Goal: Task Accomplishment & Management: Use online tool/utility

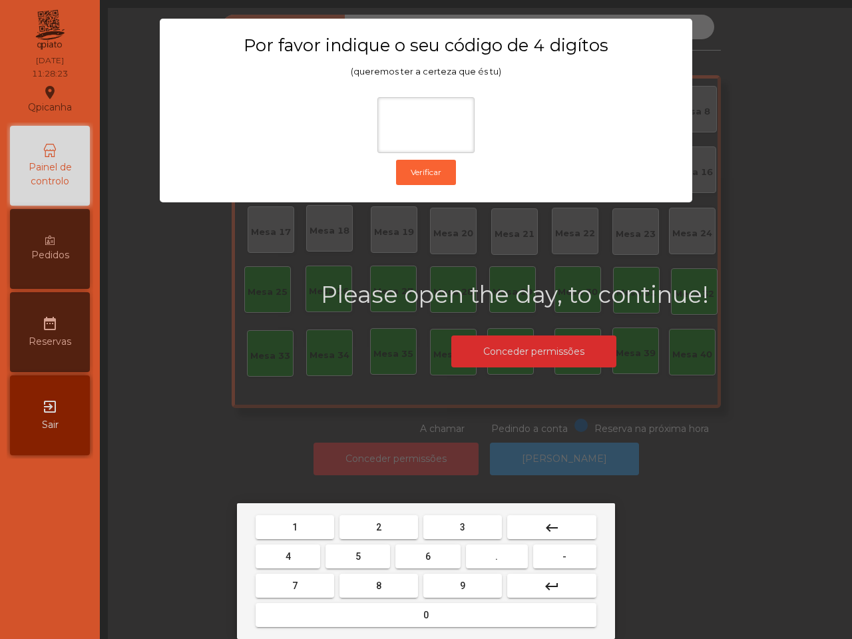
click at [429, 564] on button "6" at bounding box center [427, 556] width 65 height 24
click at [363, 559] on button "5" at bounding box center [357, 556] width 65 height 24
click at [321, 534] on button "1" at bounding box center [295, 527] width 79 height 24
click at [381, 534] on button "2" at bounding box center [378, 527] width 79 height 24
type input "****"
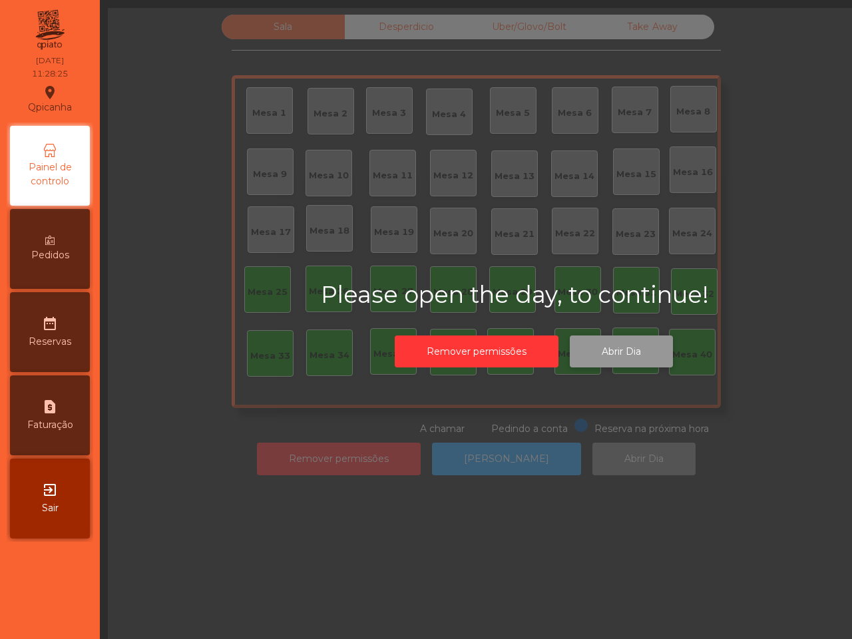
click at [650, 343] on button "Abrir Dia" at bounding box center [621, 351] width 103 height 33
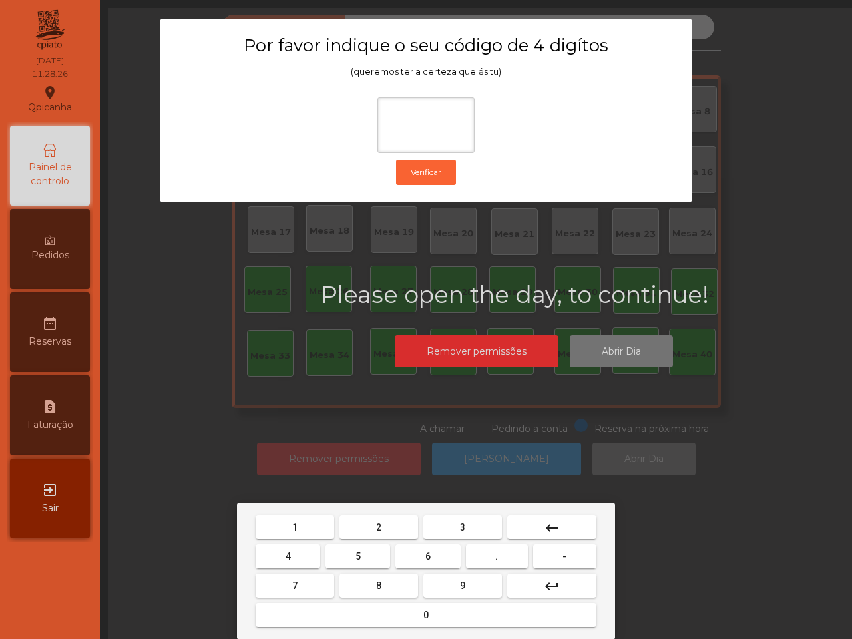
click at [421, 557] on button "6" at bounding box center [427, 556] width 65 height 24
click at [361, 556] on button "5" at bounding box center [357, 556] width 65 height 24
click at [315, 537] on button "1" at bounding box center [295, 527] width 79 height 24
click at [393, 534] on button "2" at bounding box center [378, 527] width 79 height 24
type input "****"
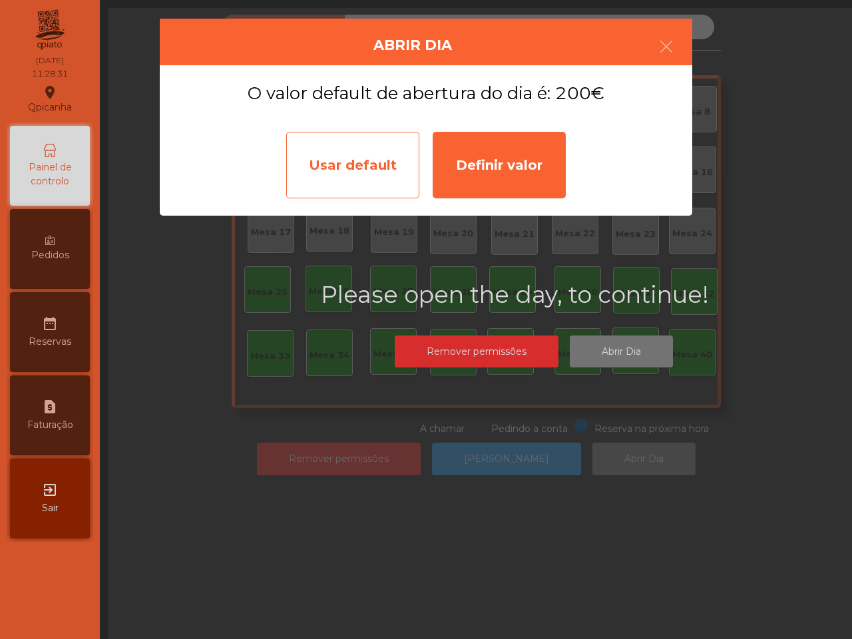
click at [369, 178] on div "Usar default" at bounding box center [352, 165] width 133 height 67
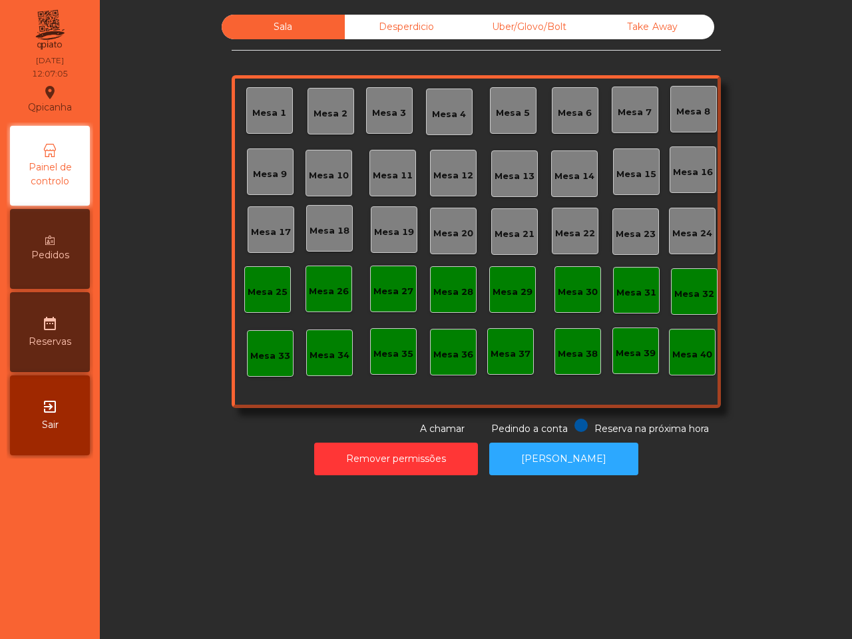
click at [504, 25] on div "Uber/Glovo/Bolt" at bounding box center [529, 27] width 123 height 25
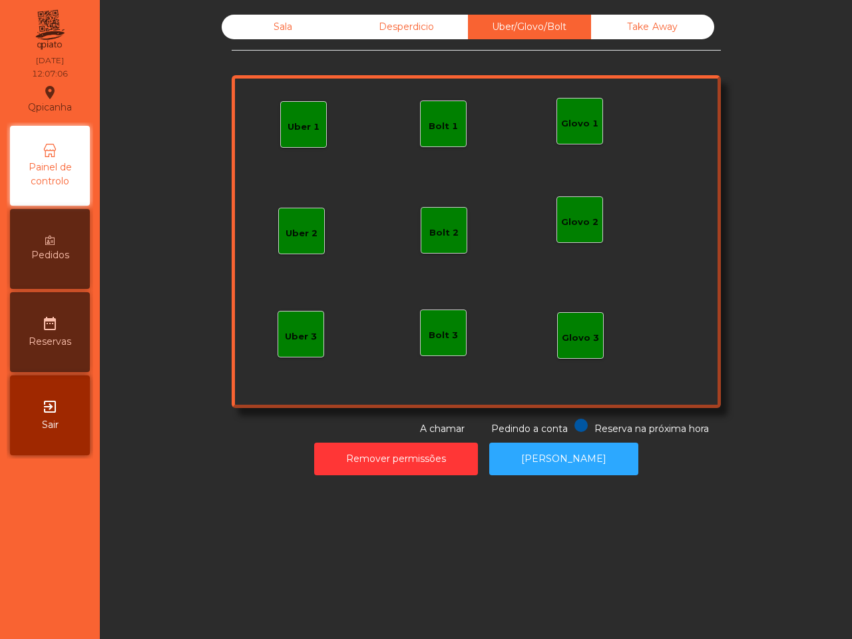
click at [570, 117] on div "Glovo 1" at bounding box center [579, 123] width 37 height 13
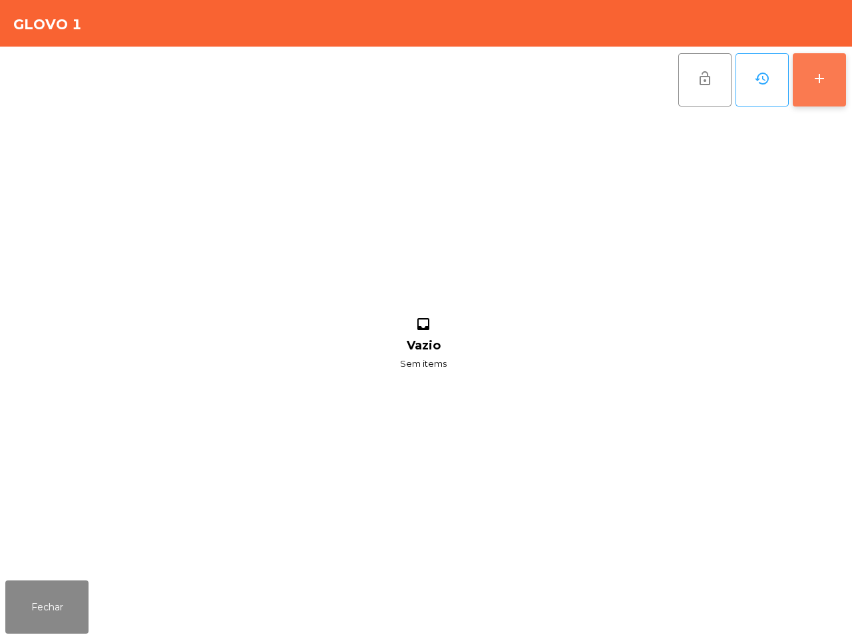
drag, startPoint x: 817, startPoint y: 77, endPoint x: 795, endPoint y: 70, distance: 22.5
click at [816, 77] on div "add" at bounding box center [819, 79] width 16 height 16
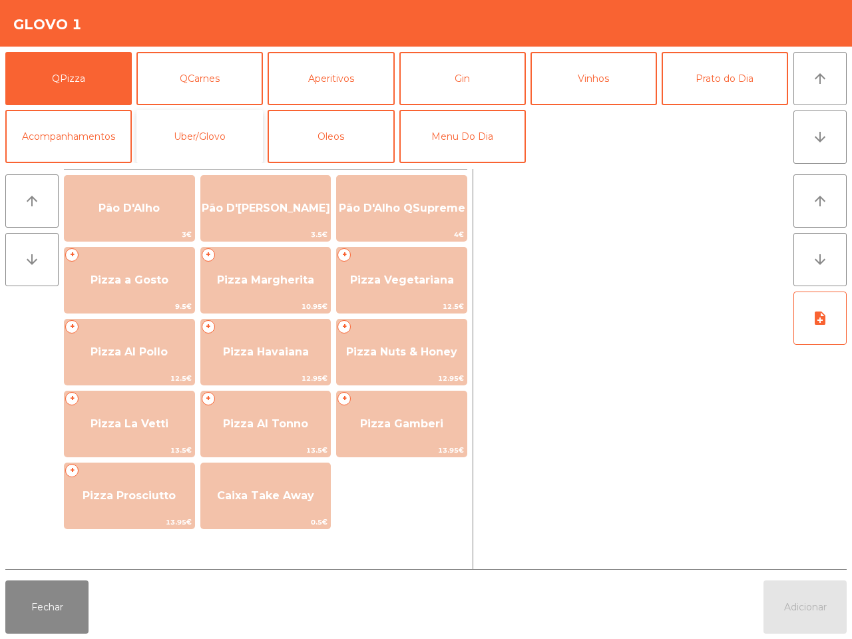
click at [214, 142] on button "Uber/Glovo" at bounding box center [199, 136] width 126 height 53
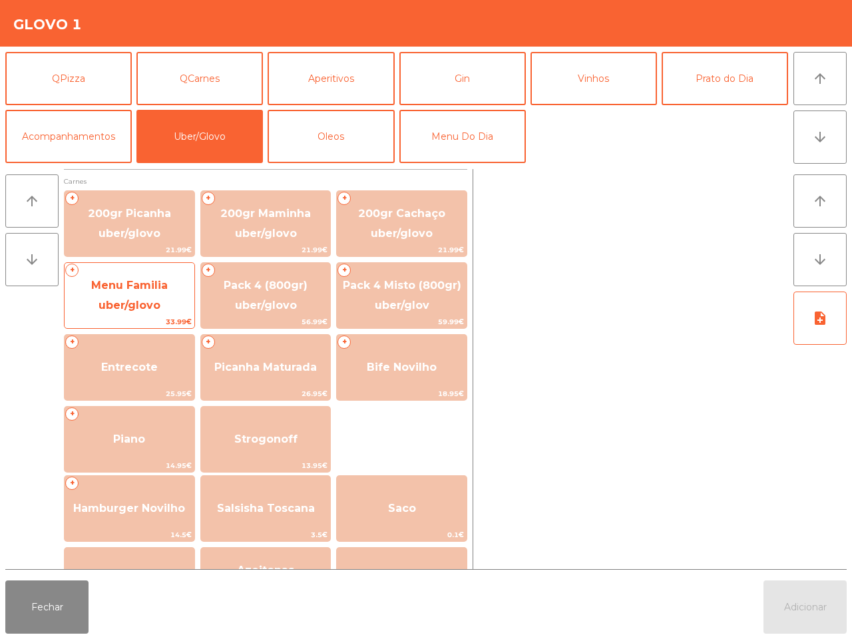
click at [158, 288] on span "Menu Familia uber/glovo" at bounding box center [129, 295] width 77 height 33
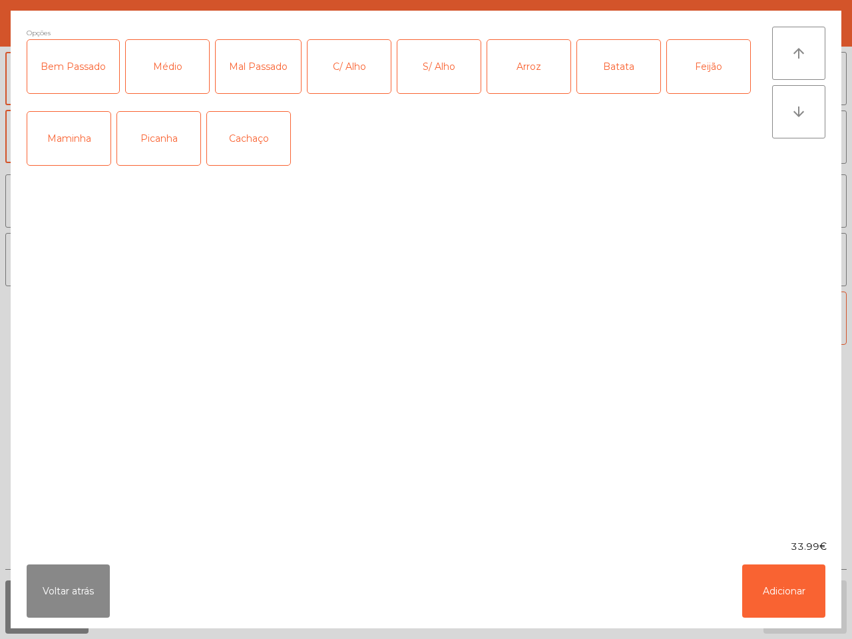
click at [150, 146] on div "Picanha" at bounding box center [158, 138] width 83 height 53
click at [339, 69] on div "C/ Alho" at bounding box center [348, 66] width 83 height 53
click at [546, 75] on div "Arroz" at bounding box center [528, 66] width 83 height 53
click at [630, 77] on div "Batata" at bounding box center [618, 66] width 83 height 53
click at [688, 68] on div "Feijão" at bounding box center [708, 66] width 83 height 53
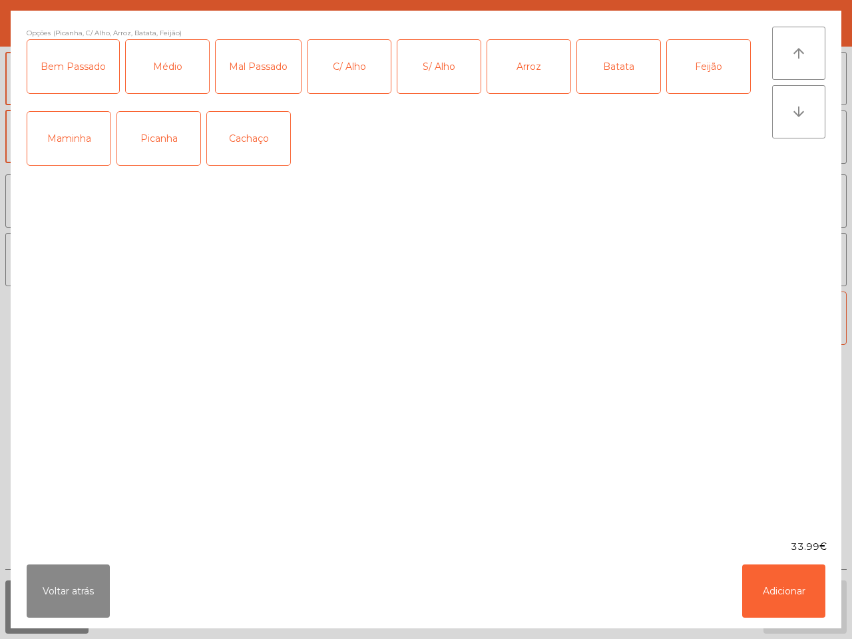
click at [258, 70] on div "Mal Passado" at bounding box center [258, 66] width 85 height 53
click at [192, 85] on div "Médio" at bounding box center [167, 66] width 83 height 53
click at [767, 588] on button "Adicionar" at bounding box center [783, 590] width 83 height 53
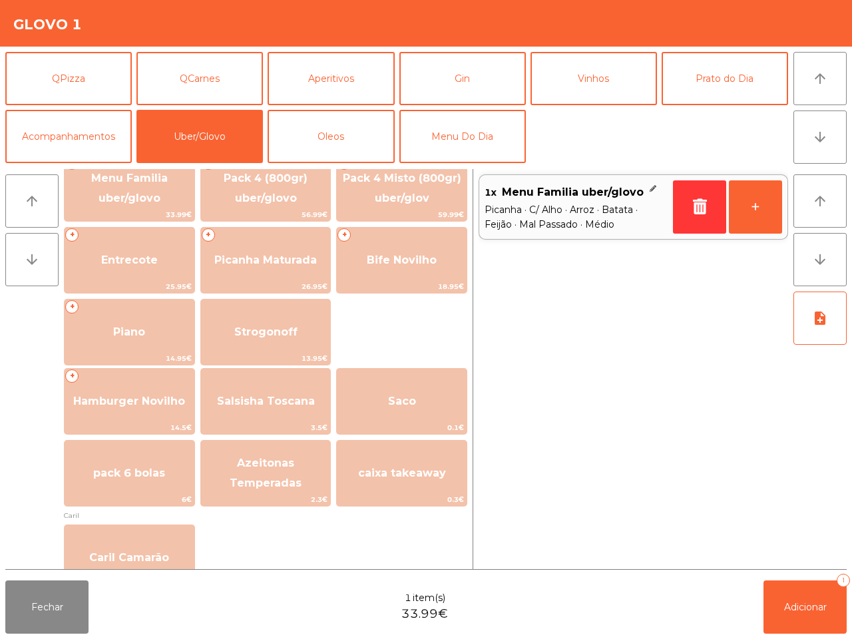
scroll to position [83, 0]
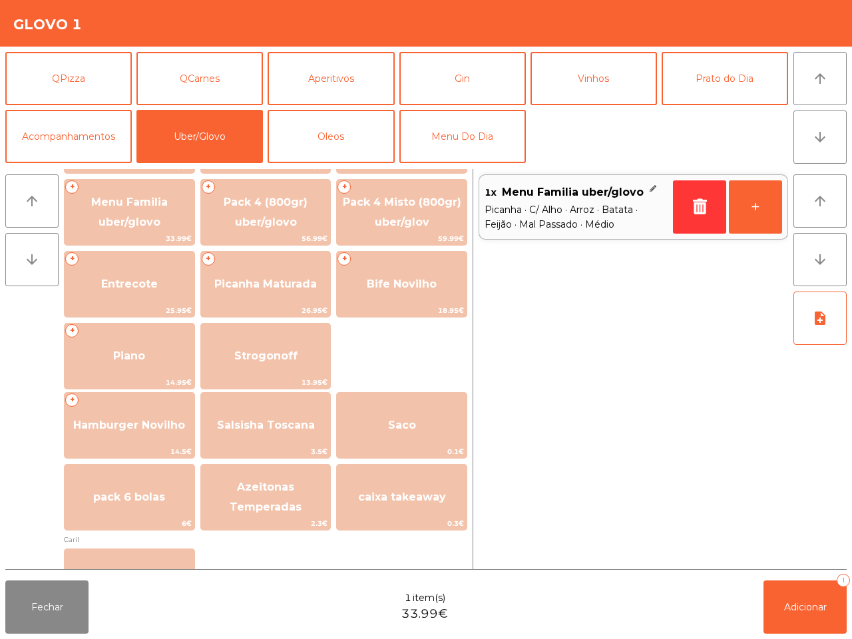
click at [417, 413] on span "Saco" at bounding box center [402, 425] width 130 height 36
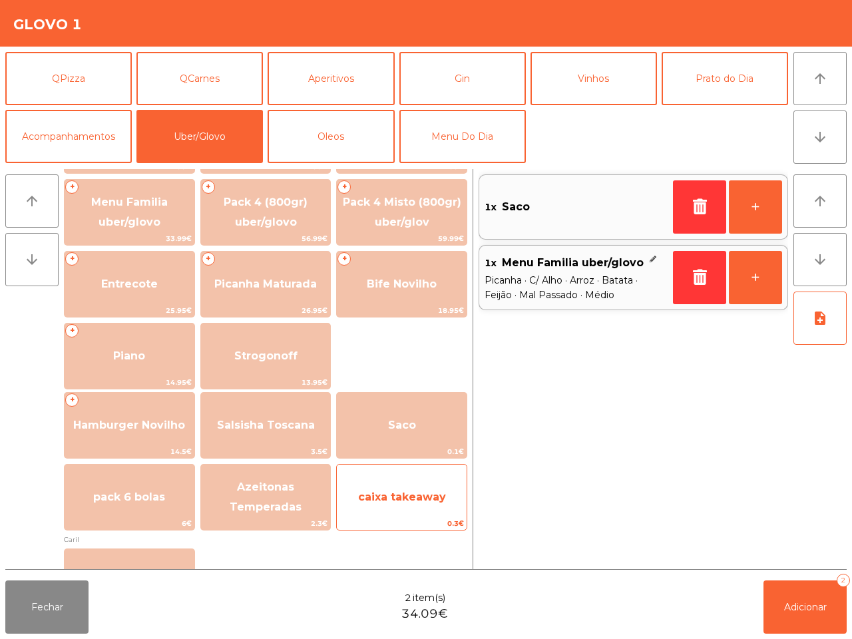
click at [436, 497] on span "caixa takeaway" at bounding box center [402, 497] width 88 height 13
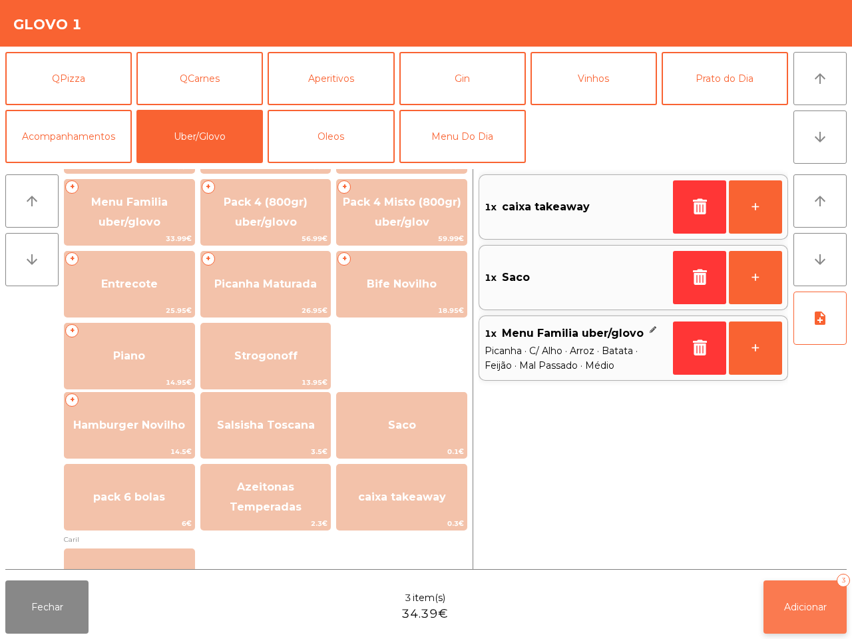
click at [796, 604] on span "Adicionar" at bounding box center [805, 607] width 43 height 12
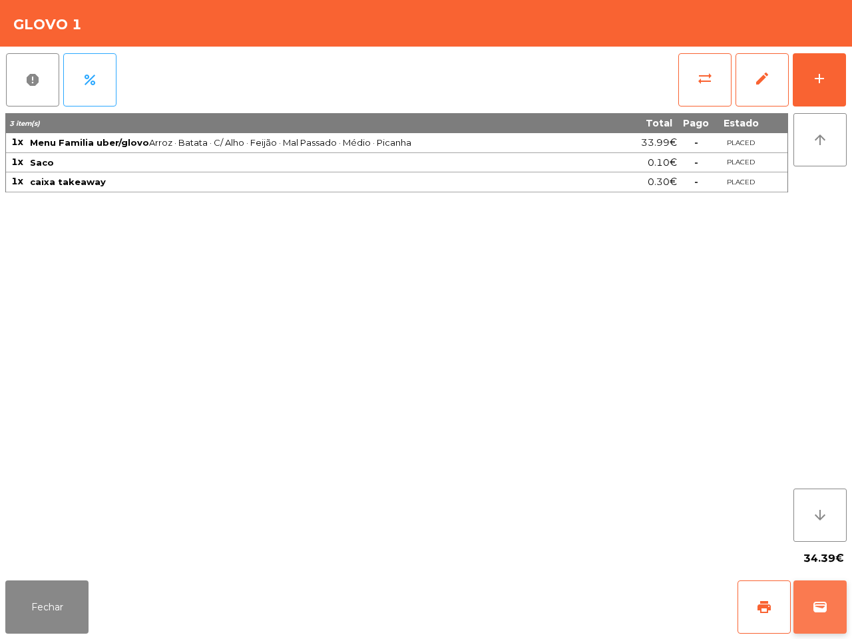
click at [830, 612] on button "wallet" at bounding box center [819, 606] width 53 height 53
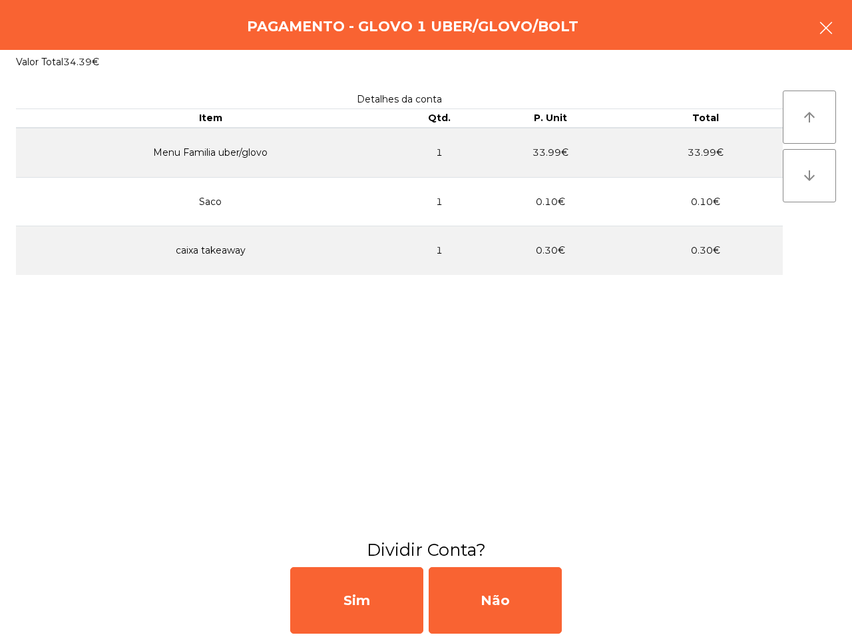
click at [824, 31] on icon "button" at bounding box center [826, 28] width 16 height 16
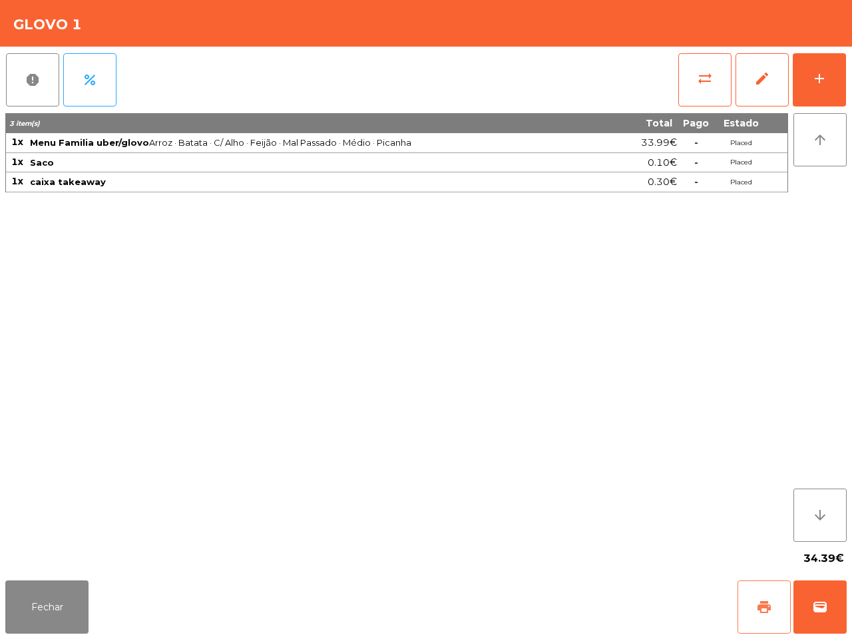
click at [769, 611] on span "print" at bounding box center [764, 607] width 16 height 16
click at [817, 611] on span "wallet" at bounding box center [820, 607] width 16 height 16
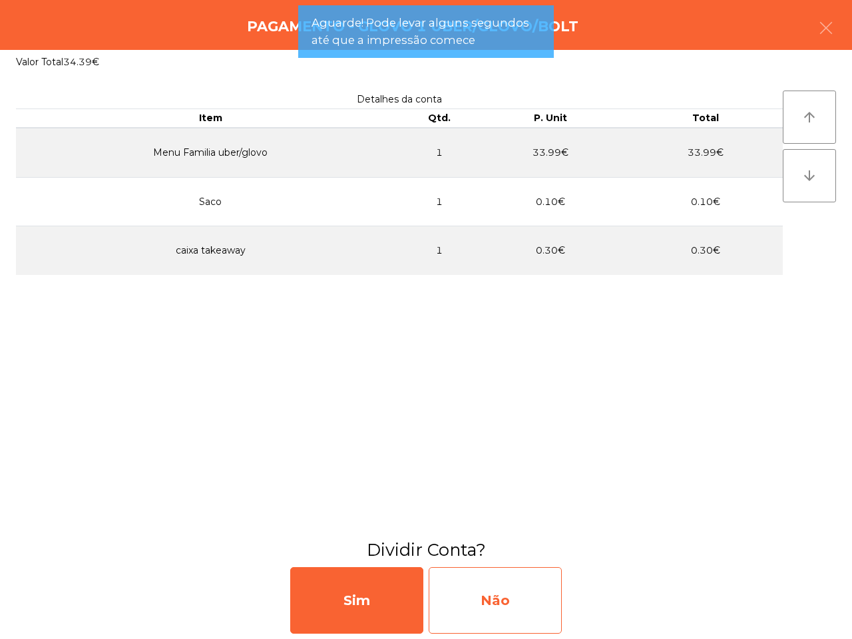
click at [529, 597] on div "Não" at bounding box center [495, 600] width 133 height 67
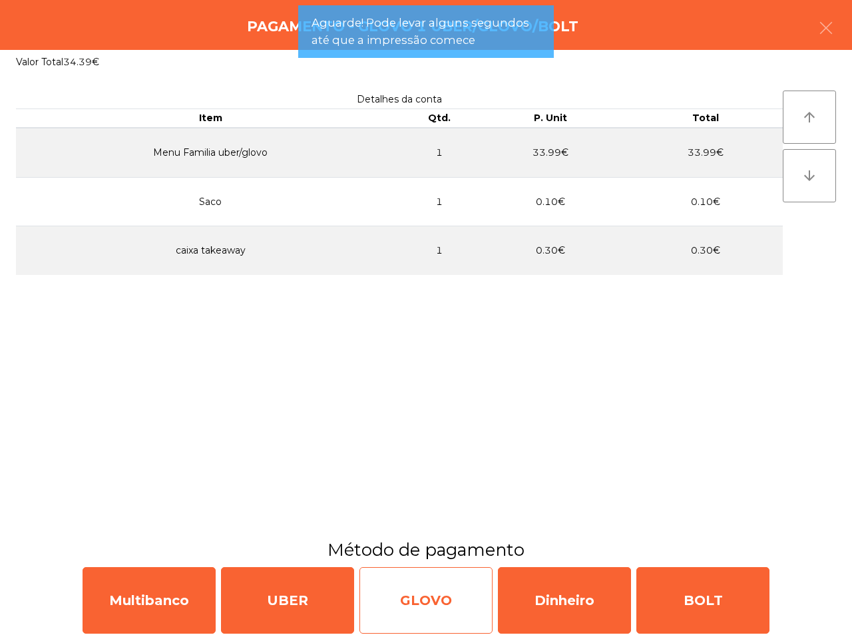
click at [417, 599] on div "GLOVO" at bounding box center [425, 600] width 133 height 67
select select "**"
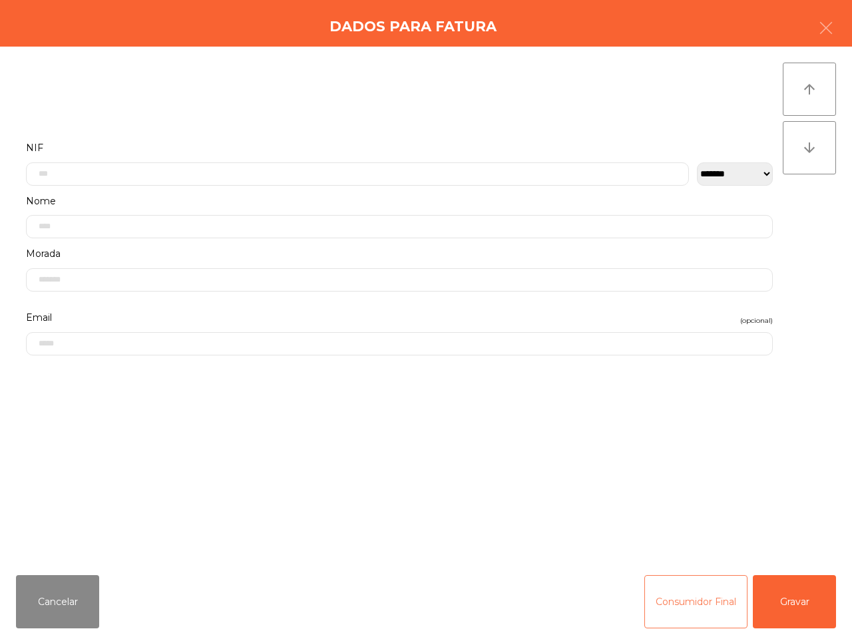
click at [687, 591] on button "Consumidor Final" at bounding box center [695, 601] width 103 height 53
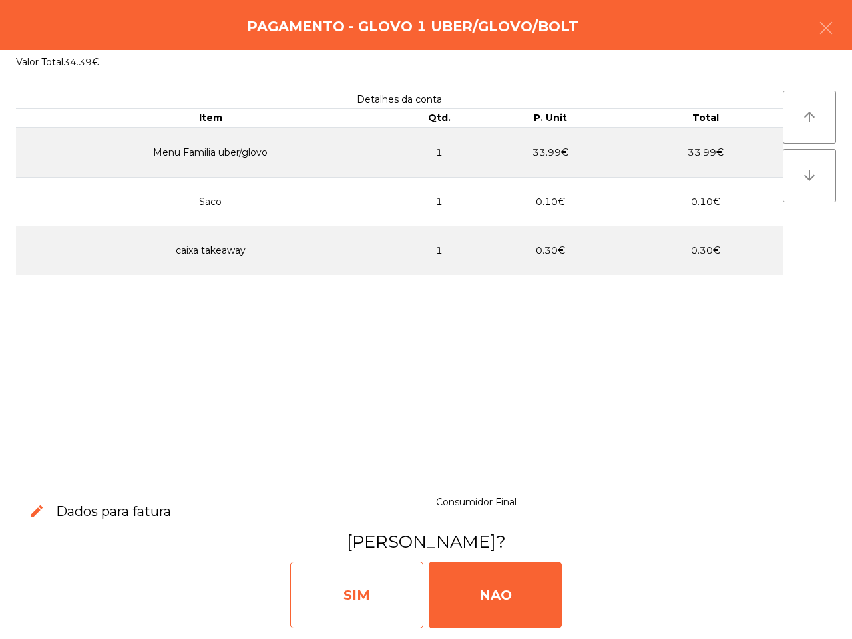
click at [398, 591] on div "SIM" at bounding box center [356, 595] width 133 height 67
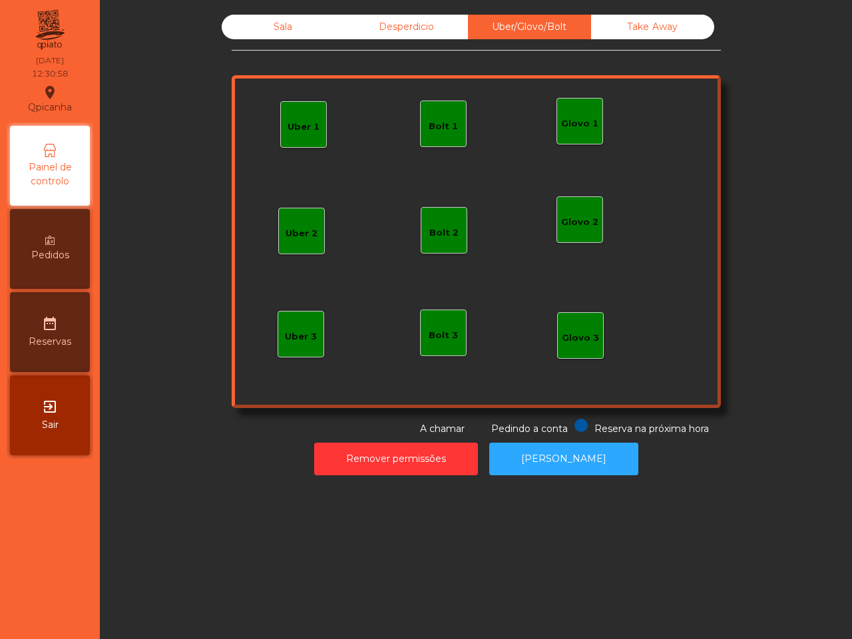
click at [283, 27] on div "Sala" at bounding box center [283, 27] width 123 height 25
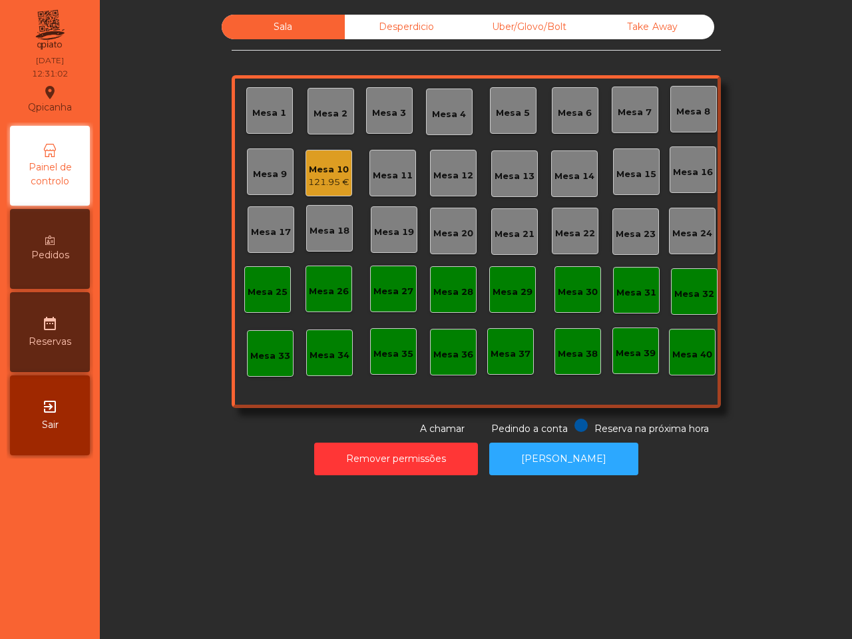
click at [329, 174] on div "Mesa 10" at bounding box center [328, 169] width 41 height 13
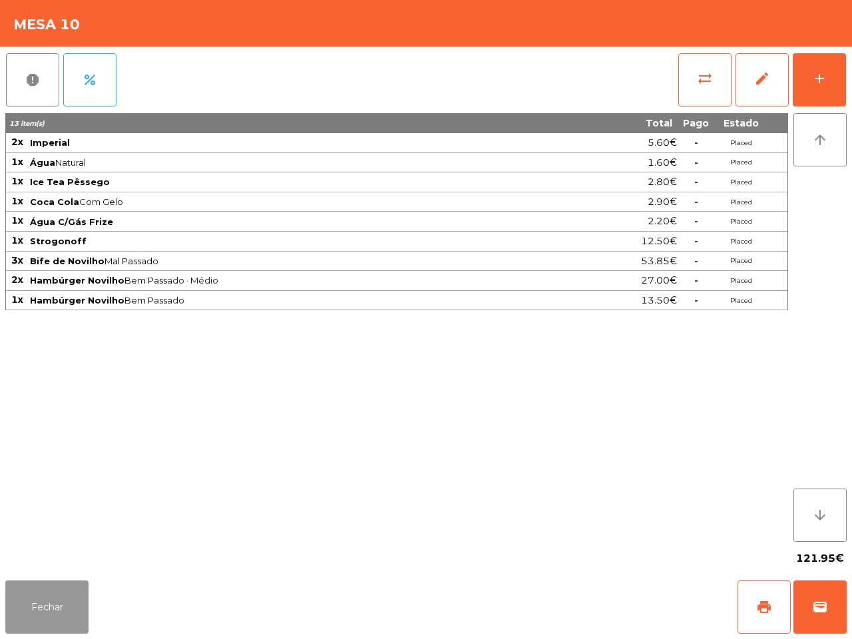
drag, startPoint x: 75, startPoint y: 596, endPoint x: 80, endPoint y: 590, distance: 8.0
click at [75, 594] on button "Fechar" at bounding box center [46, 606] width 83 height 53
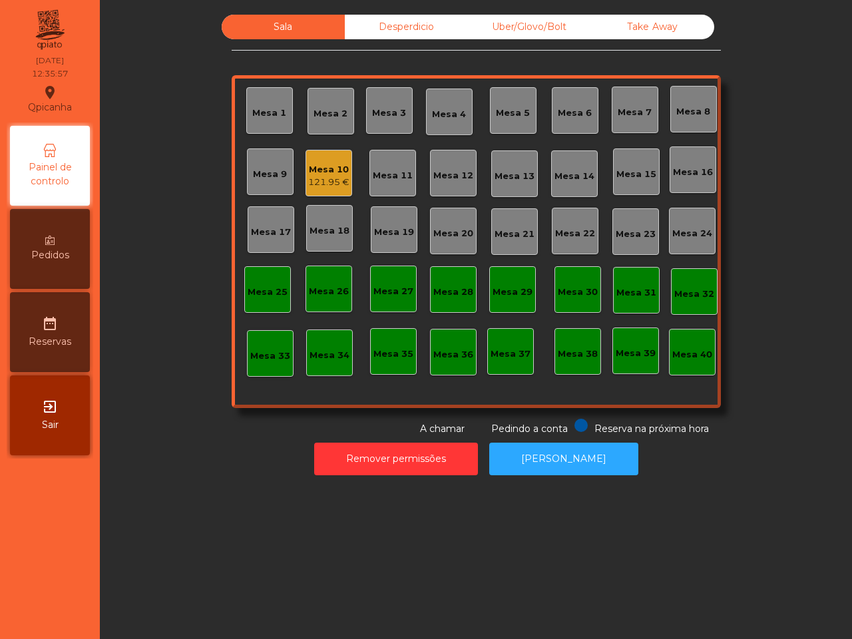
click at [238, 357] on div "Mesa 1 Mesa 2 Mesa 3 Mesa 4 Mesa 5 Mesa 6 Mesa 7 Mesa 8 Mesa 9 Mesa 10 121.95 €…" at bounding box center [476, 241] width 489 height 333
click at [327, 234] on div "Mesa 18" at bounding box center [329, 230] width 40 height 13
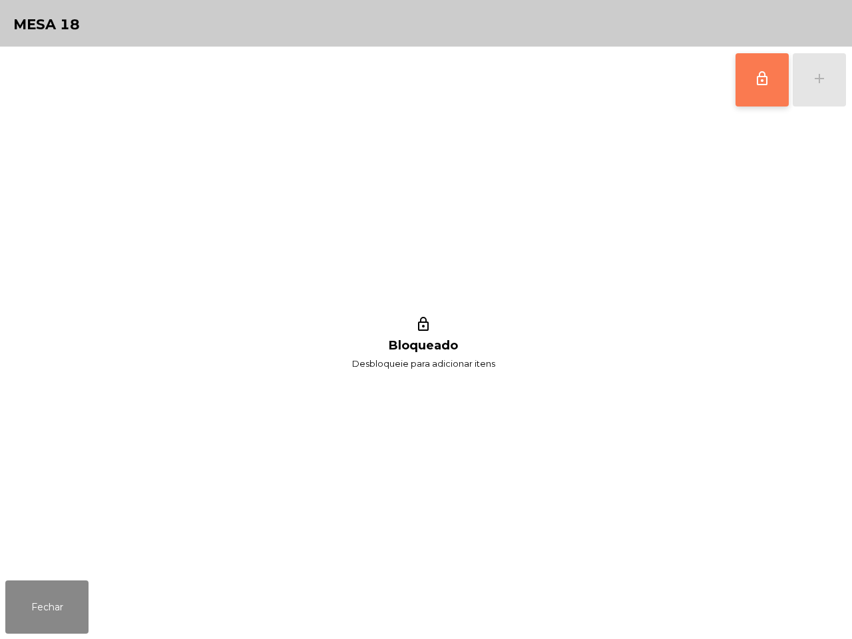
click at [752, 87] on button "lock_outline" at bounding box center [761, 79] width 53 height 53
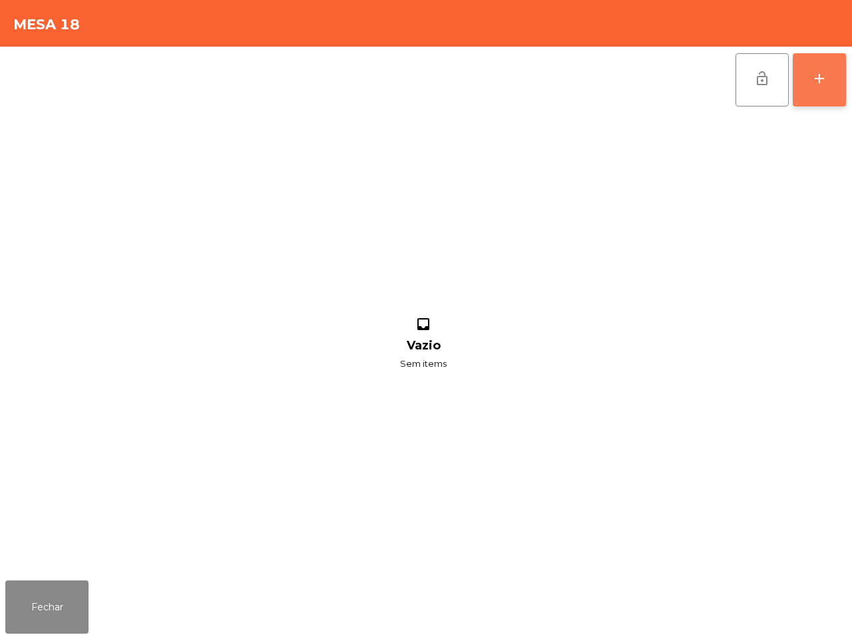
click at [809, 71] on button "add" at bounding box center [819, 79] width 53 height 53
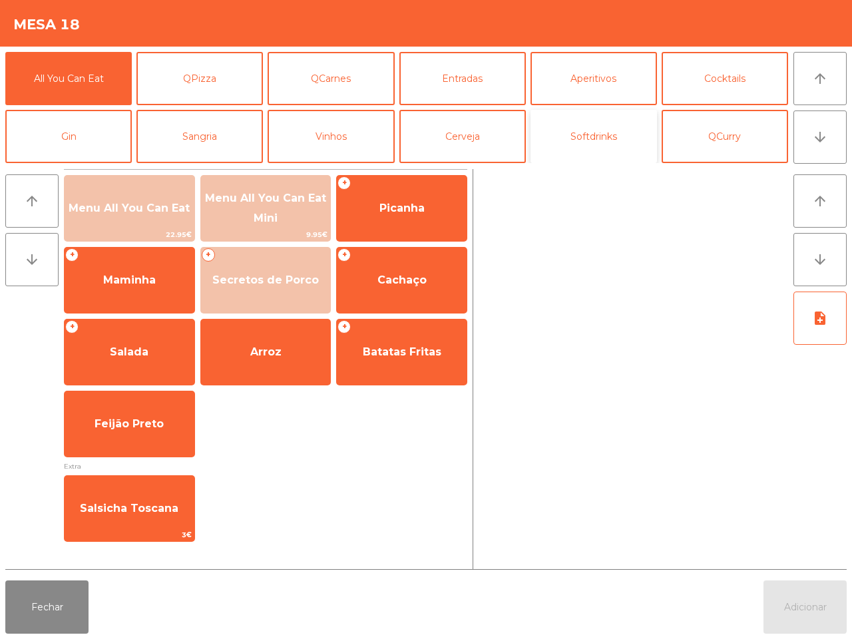
click at [560, 130] on button "Softdrinks" at bounding box center [593, 136] width 126 height 53
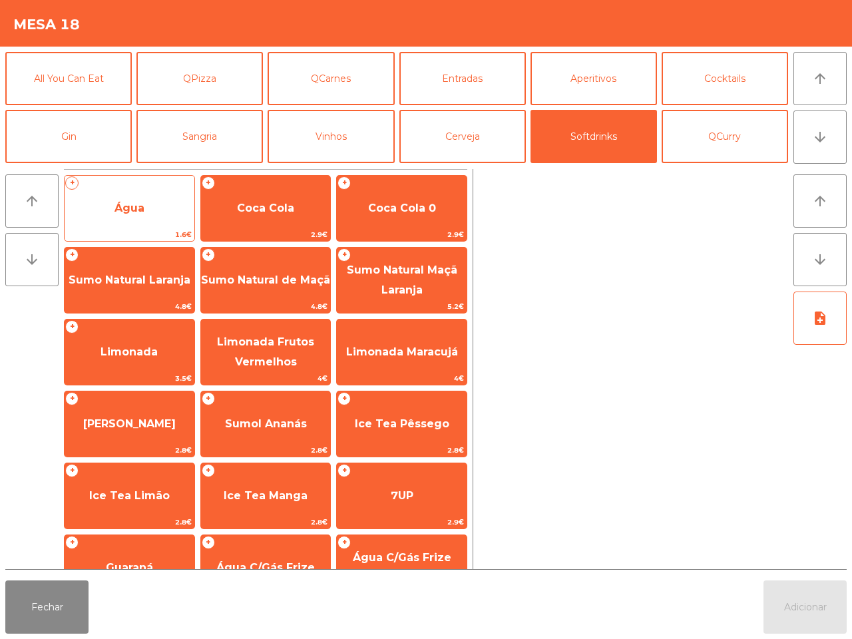
click at [138, 207] on span "Água" at bounding box center [129, 208] width 30 height 13
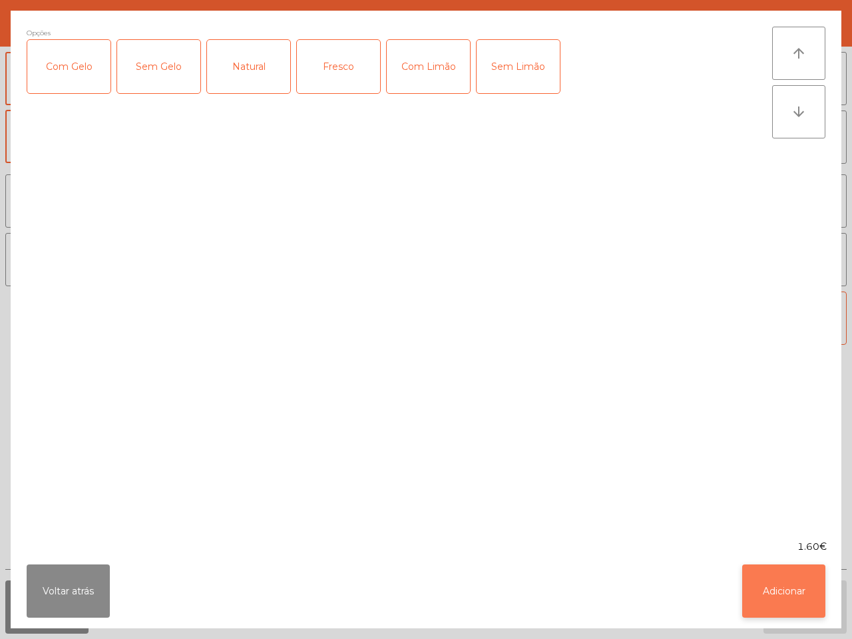
click at [777, 584] on button "Adicionar" at bounding box center [783, 590] width 83 height 53
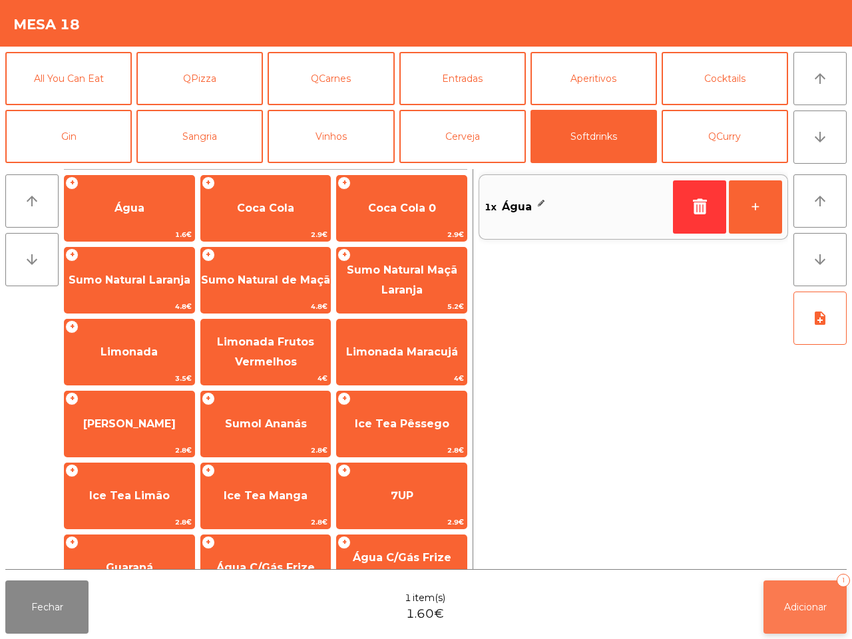
click at [809, 606] on span "Adicionar" at bounding box center [805, 607] width 43 height 12
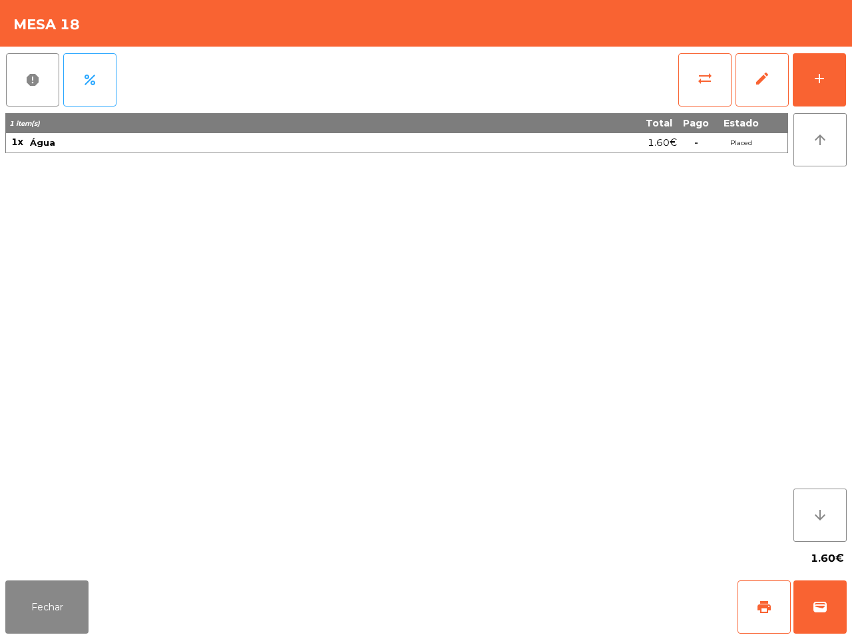
drag, startPoint x: 232, startPoint y: 458, endPoint x: 45, endPoint y: 503, distance: 191.8
click at [130, 490] on div "1 item(s) Total Pago Estado 1x Água 1.60€ - Placed" at bounding box center [396, 327] width 783 height 429
click at [41, 603] on button "Fechar" at bounding box center [46, 606] width 83 height 53
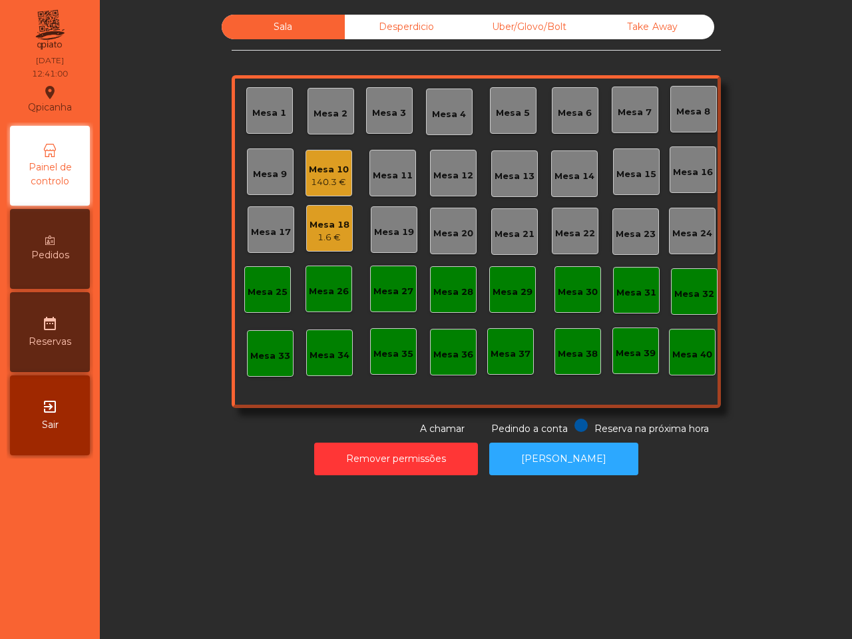
click at [321, 174] on div "Mesa 10" at bounding box center [329, 169] width 40 height 13
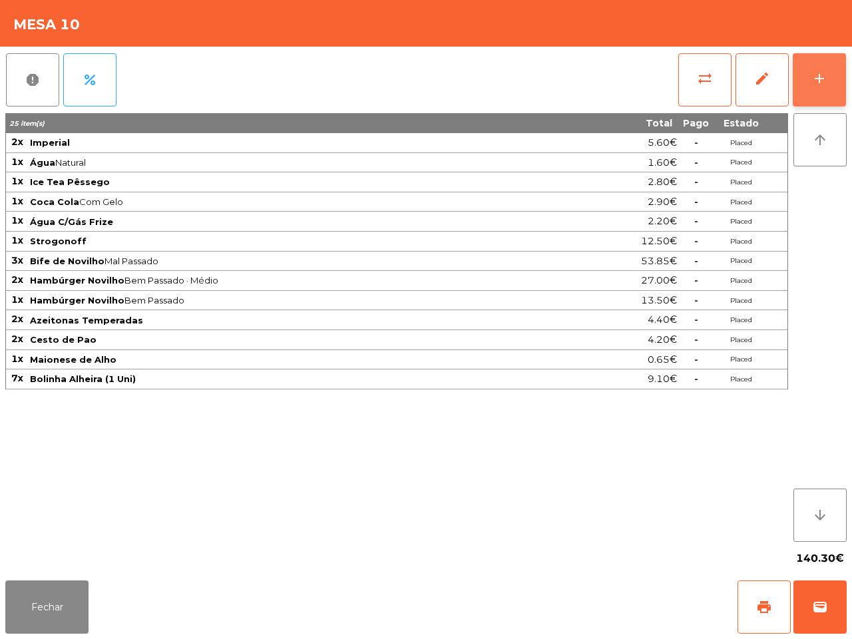
click at [814, 65] on button "add" at bounding box center [819, 79] width 53 height 53
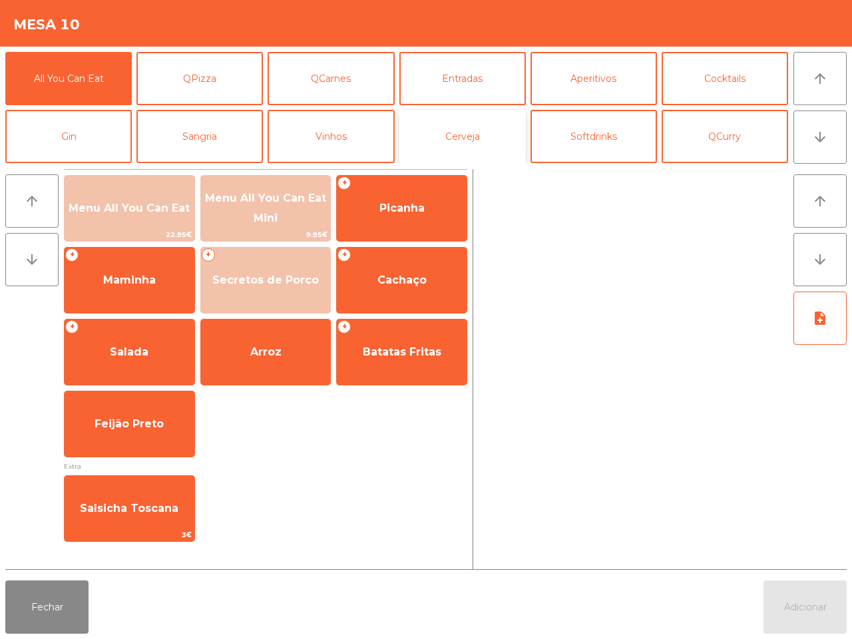
click at [449, 123] on button "Cerveja" at bounding box center [462, 136] width 126 height 53
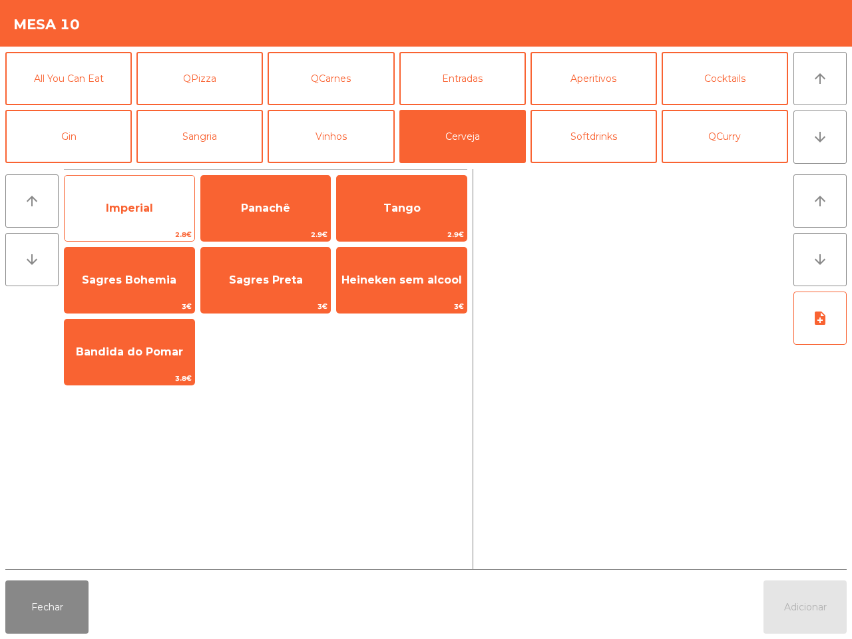
click at [160, 208] on span "Imperial" at bounding box center [130, 208] width 130 height 36
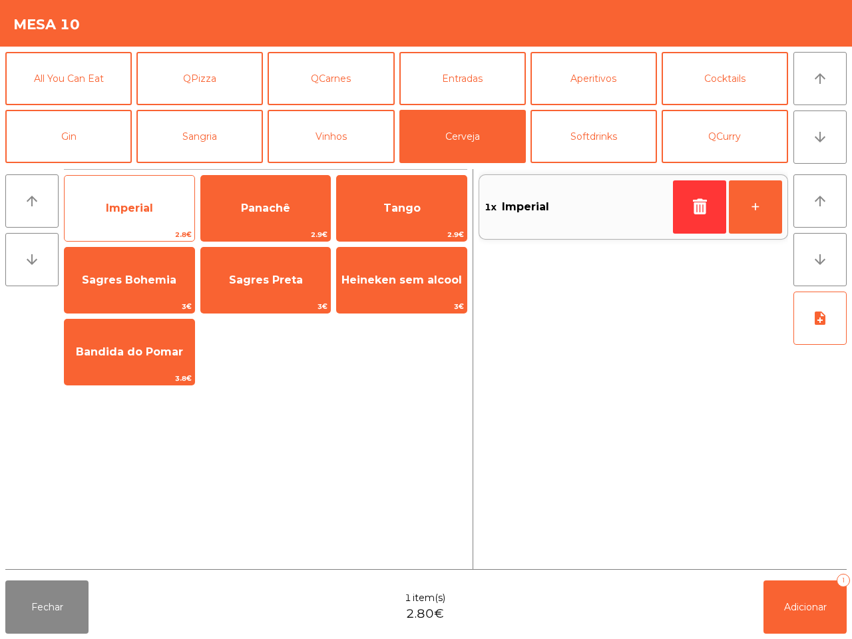
click at [157, 208] on span "Imperial" at bounding box center [130, 208] width 130 height 36
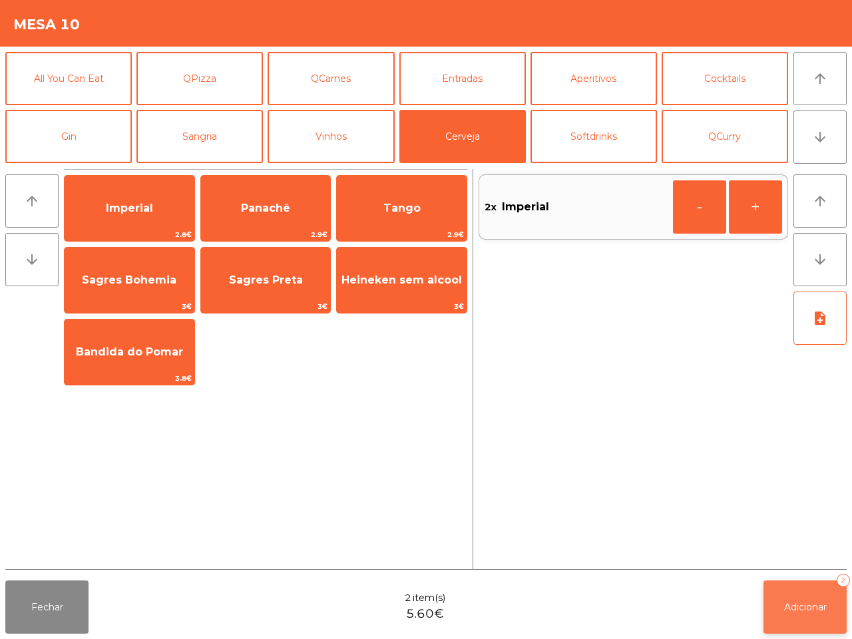
click at [796, 602] on span "Adicionar" at bounding box center [805, 607] width 43 height 12
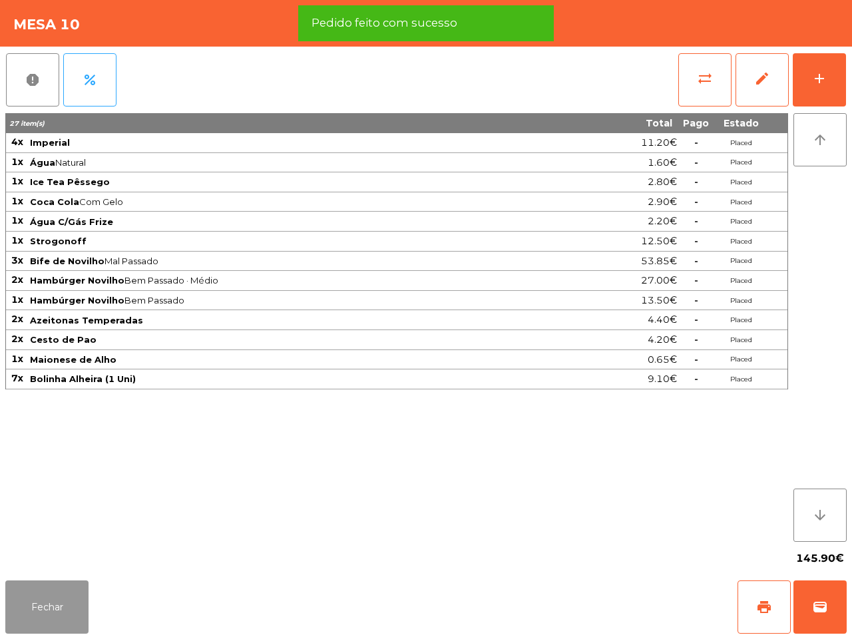
click at [45, 594] on button "Fechar" at bounding box center [46, 606] width 83 height 53
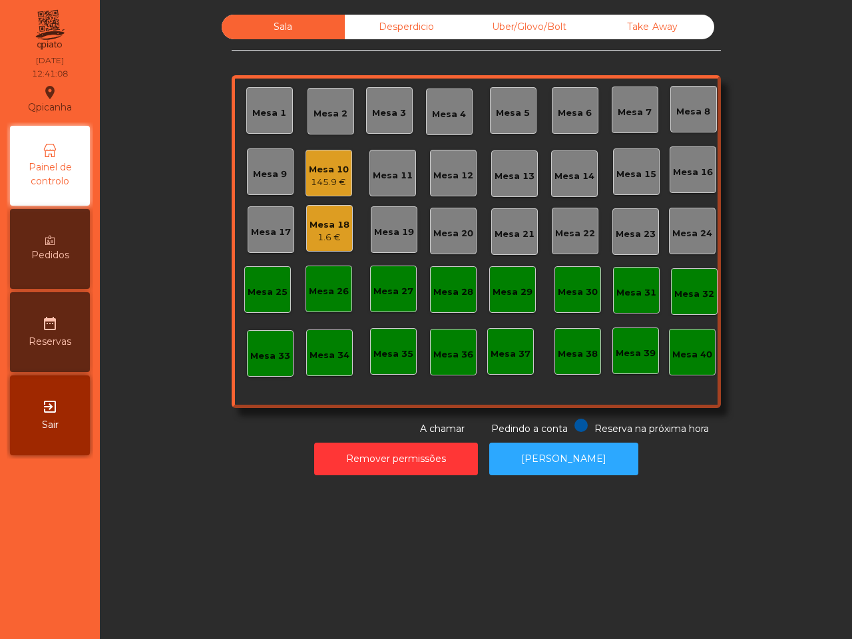
click at [315, 230] on div "Mesa 18" at bounding box center [329, 224] width 40 height 13
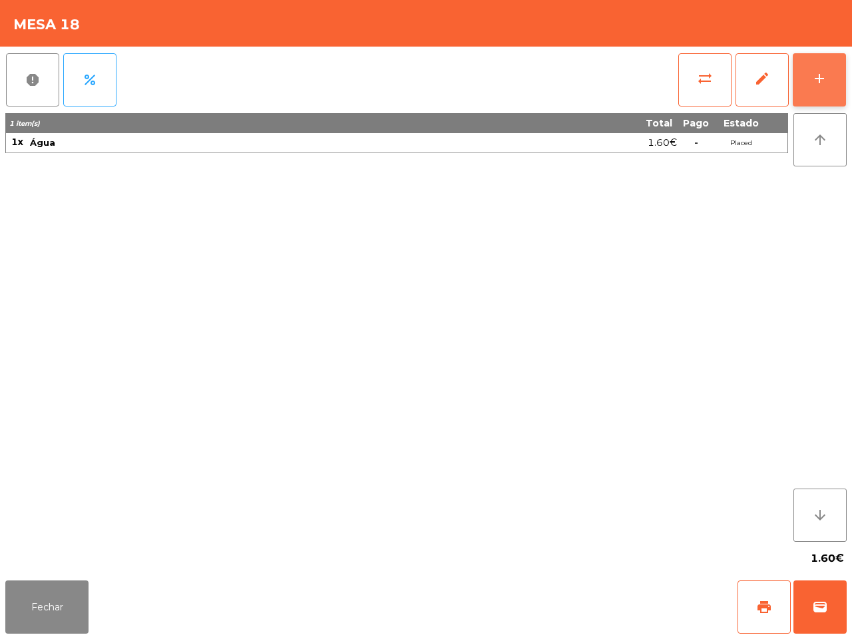
click at [800, 70] on button "add" at bounding box center [819, 79] width 53 height 53
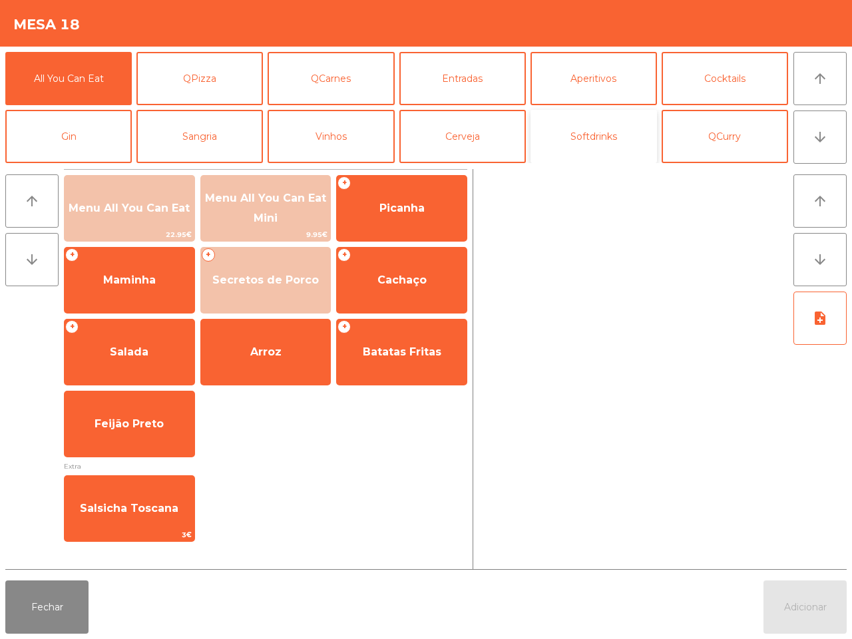
click at [590, 131] on button "Softdrinks" at bounding box center [593, 136] width 126 height 53
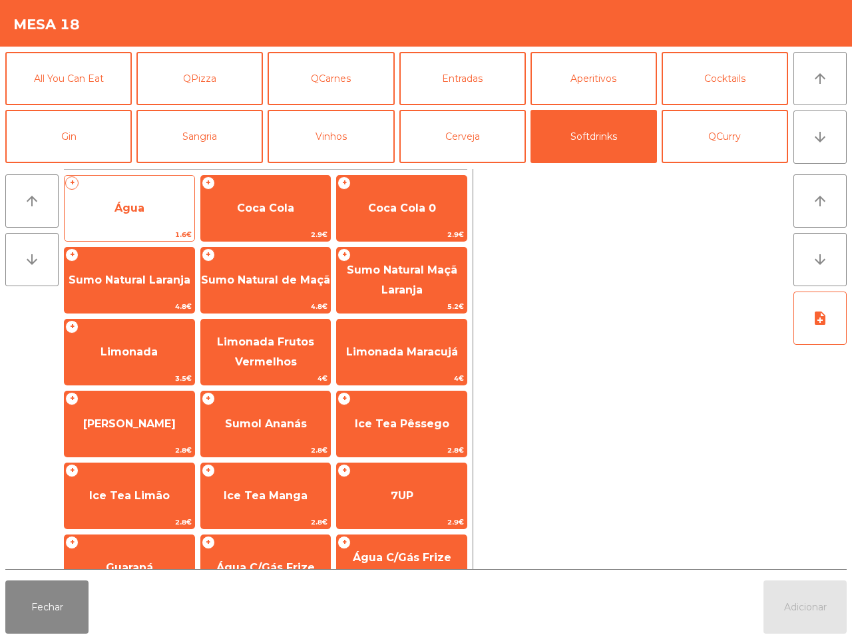
click at [157, 193] on span "Água" at bounding box center [130, 208] width 130 height 36
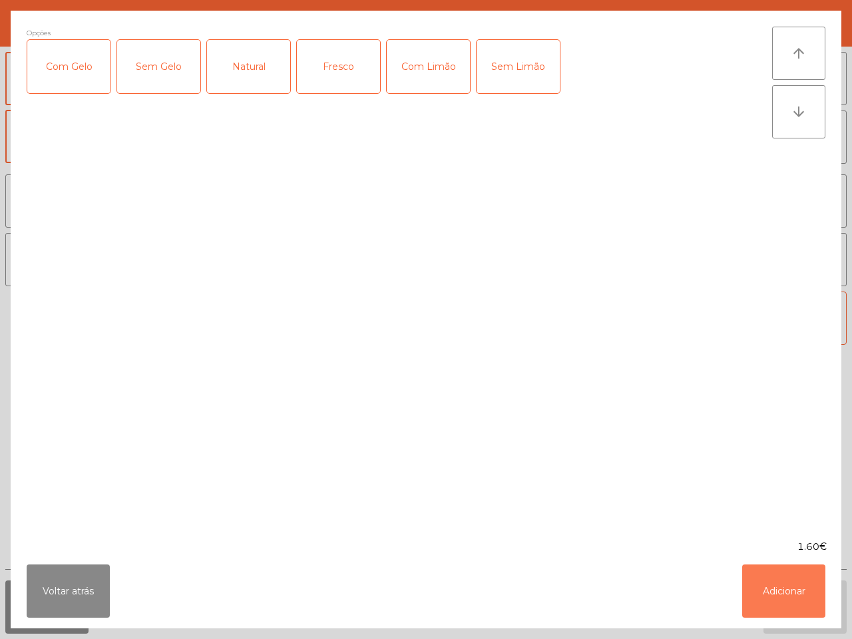
click at [791, 594] on button "Adicionar" at bounding box center [783, 590] width 83 height 53
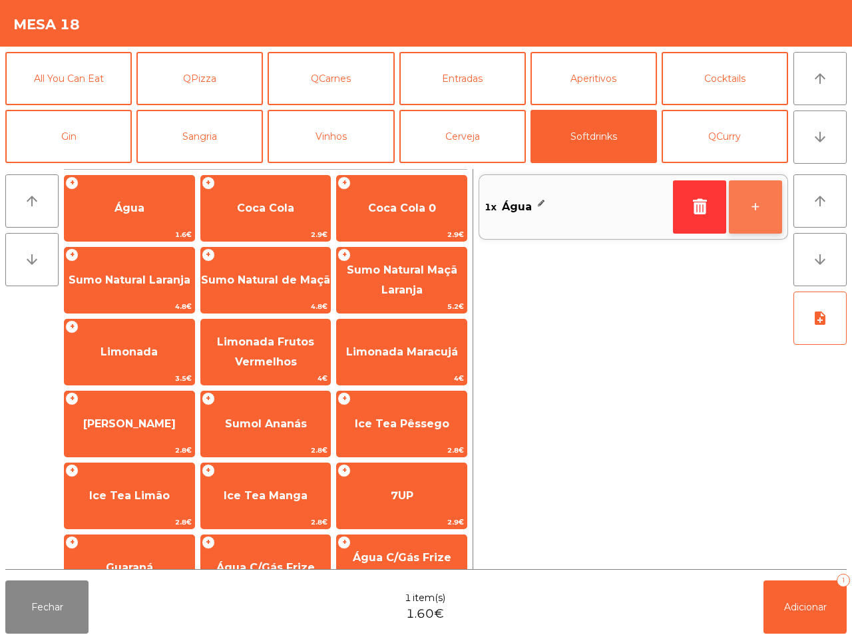
click at [759, 212] on button "+" at bounding box center [755, 206] width 53 height 53
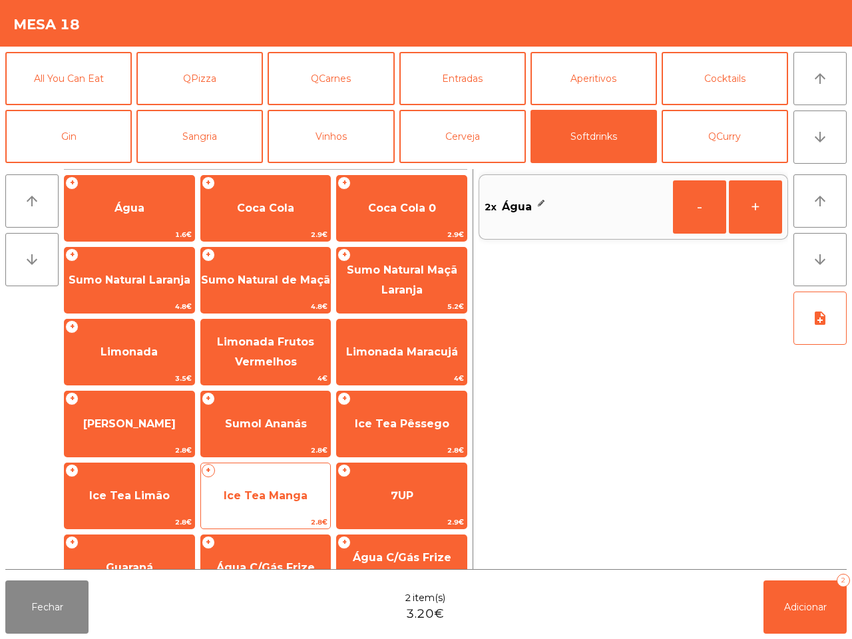
click at [244, 493] on span "Ice Tea Manga" at bounding box center [266, 495] width 84 height 13
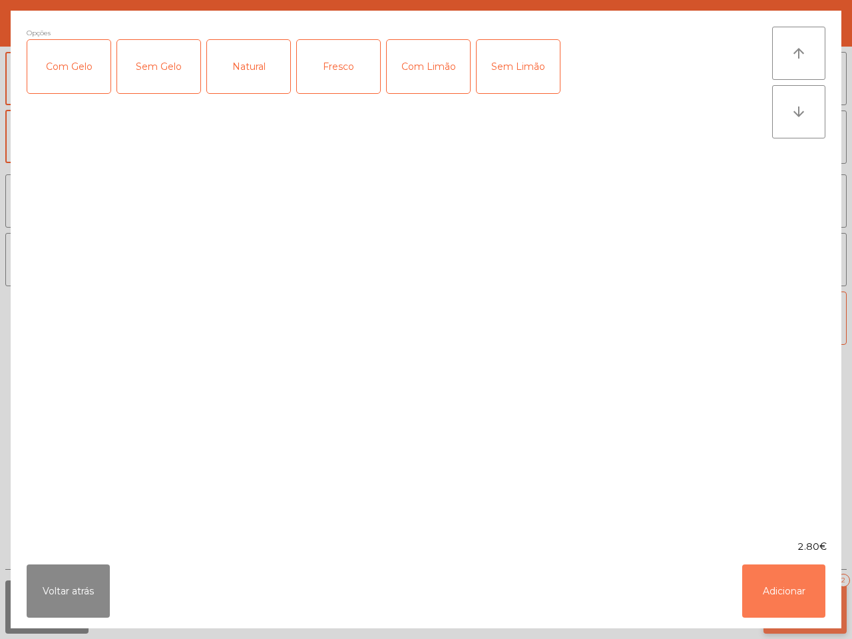
click at [787, 587] on button "Adicionar" at bounding box center [783, 590] width 83 height 53
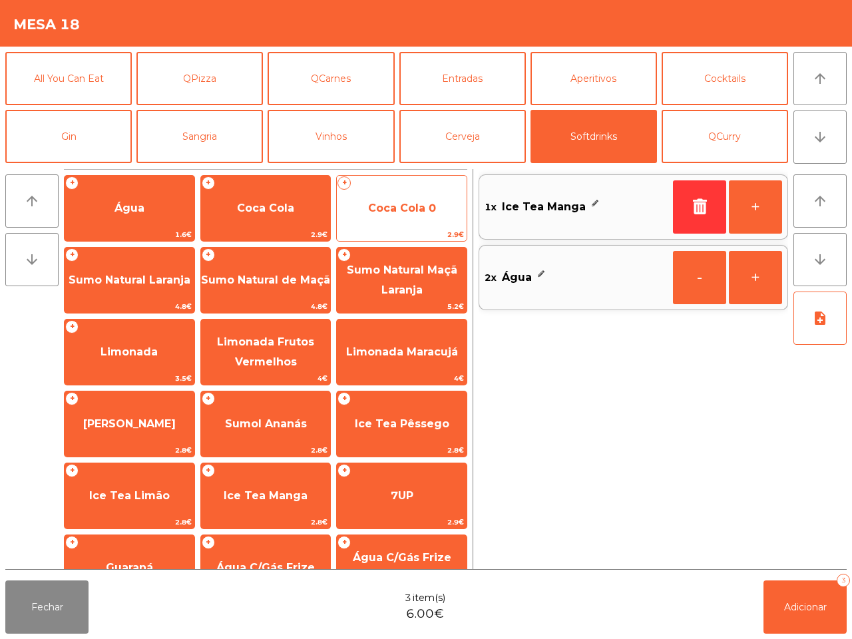
click at [380, 198] on span "Coca Cola 0" at bounding box center [402, 208] width 130 height 36
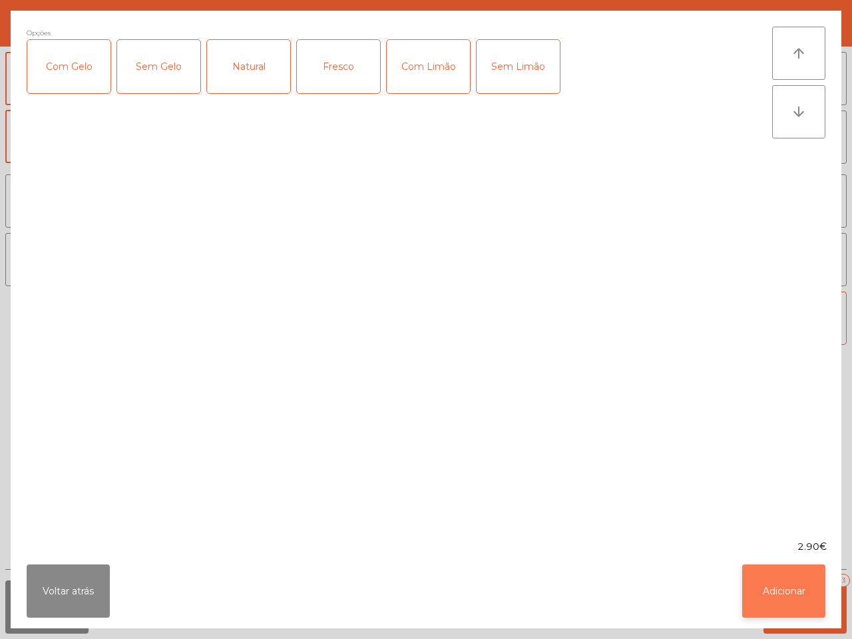
click at [789, 594] on button "Adicionar" at bounding box center [783, 590] width 83 height 53
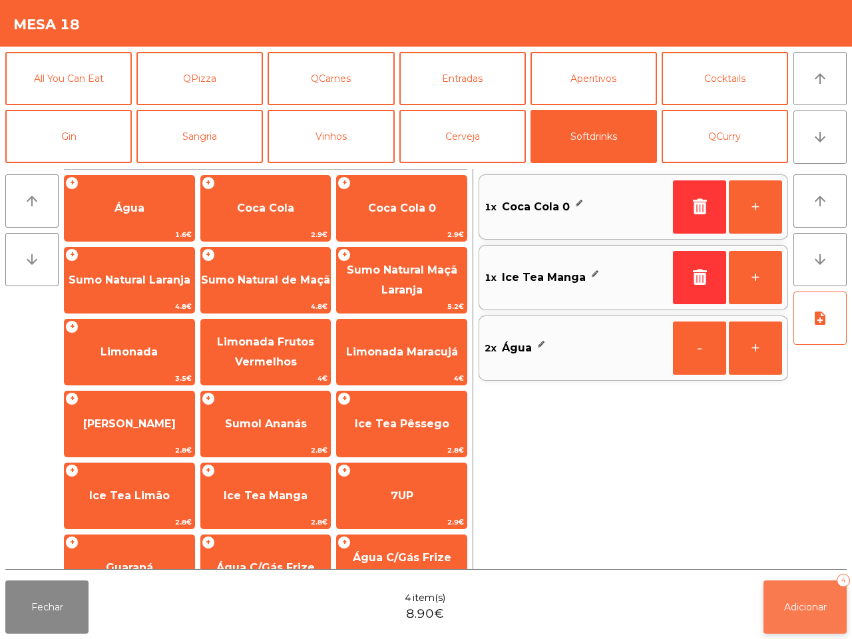
click at [797, 602] on span "Adicionar" at bounding box center [805, 607] width 43 height 12
